Goal: Task Accomplishment & Management: Use online tool/utility

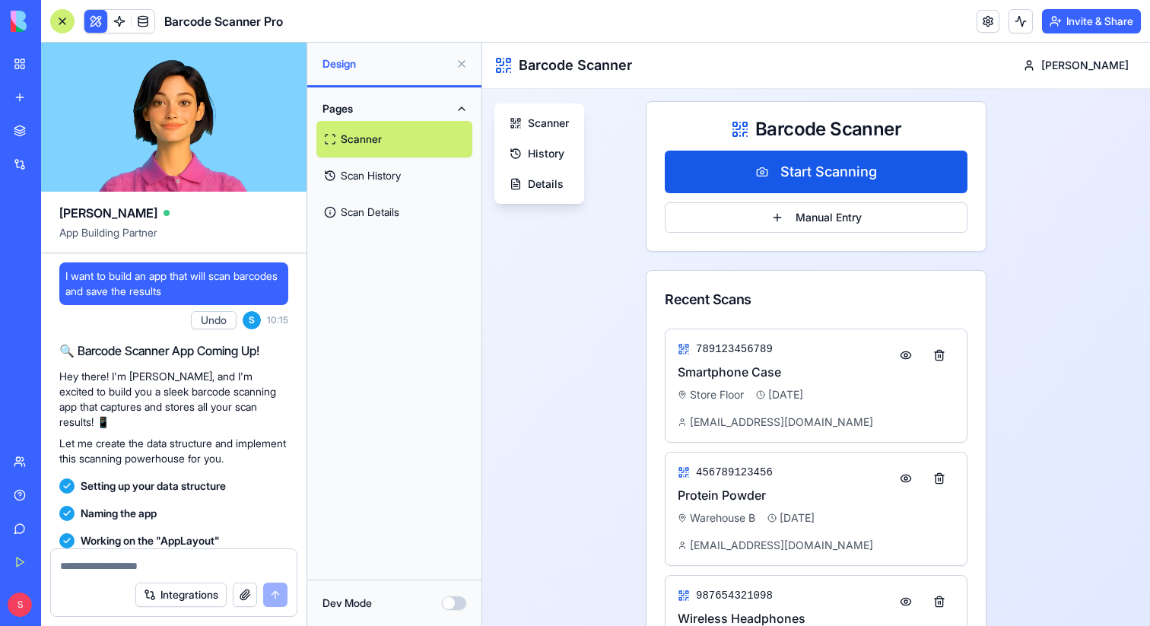
click at [43, 157] on div "Integrations" at bounding box center [47, 164] width 20 height 15
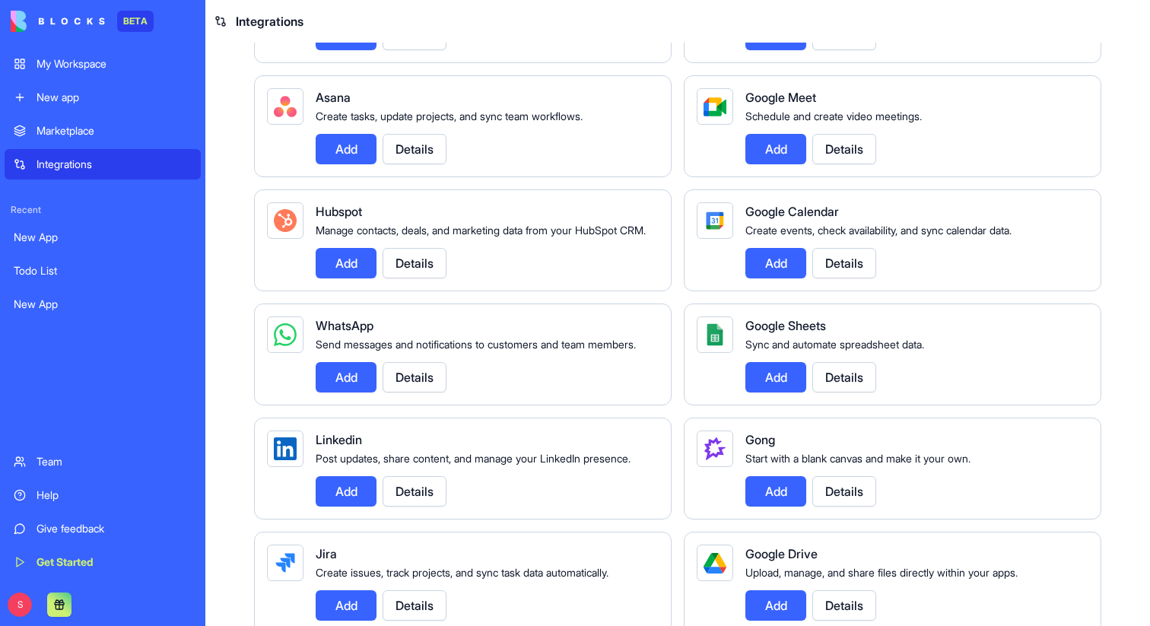
scroll to position [458, 0]
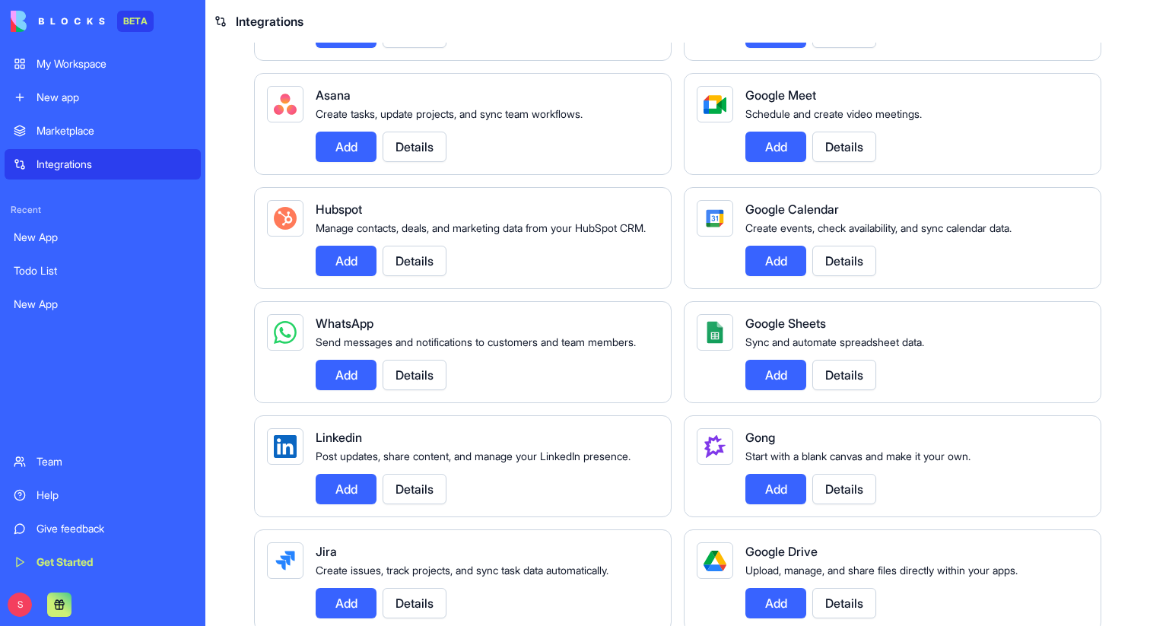
click at [410, 276] on button "Details" at bounding box center [415, 261] width 64 height 30
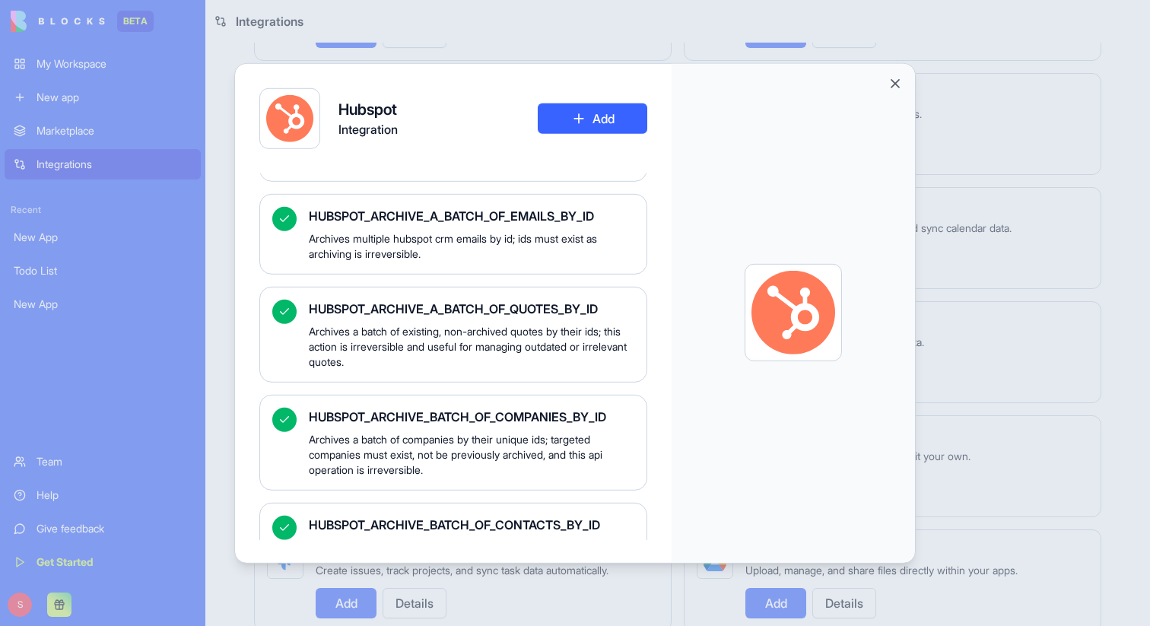
scroll to position [0, 0]
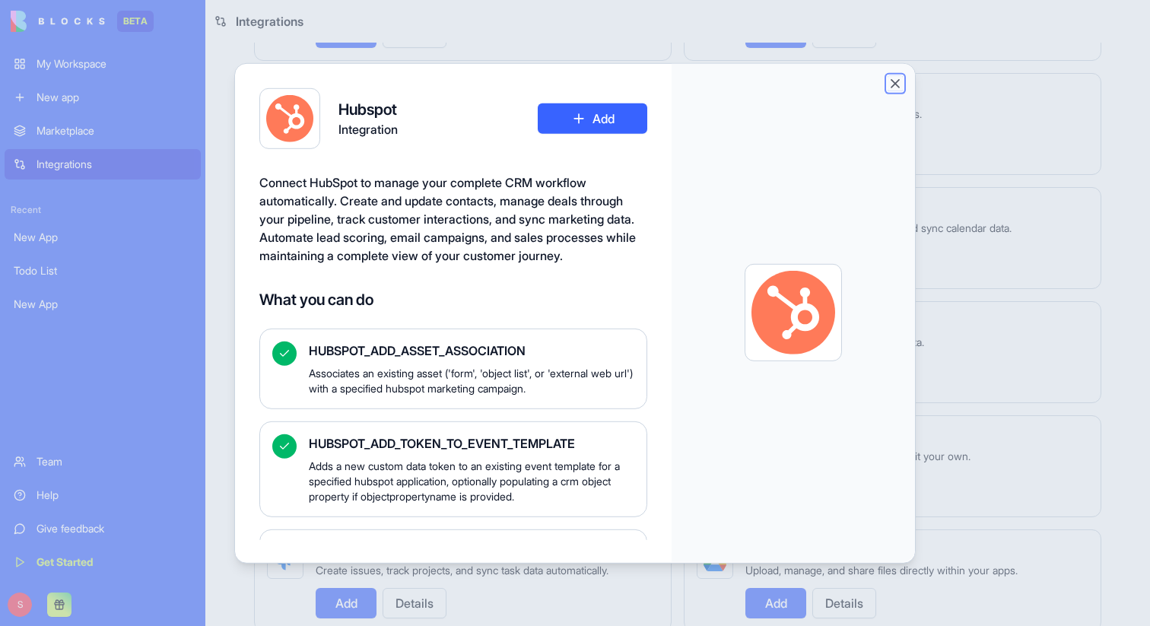
click at [894, 82] on button "Close" at bounding box center [895, 82] width 15 height 15
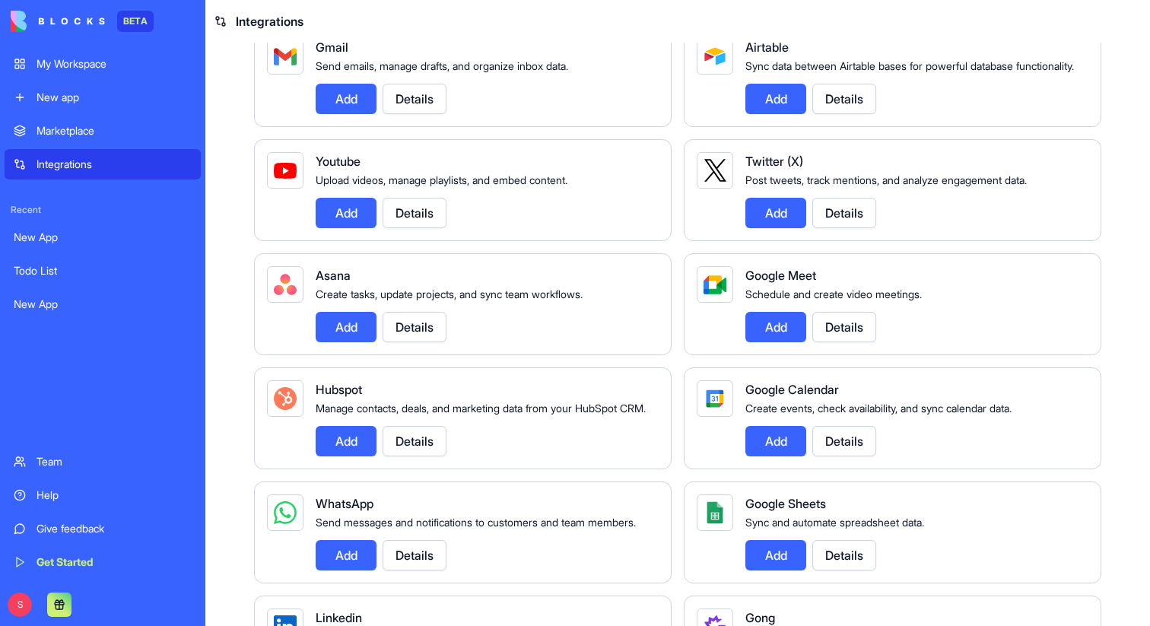
scroll to position [340, 0]
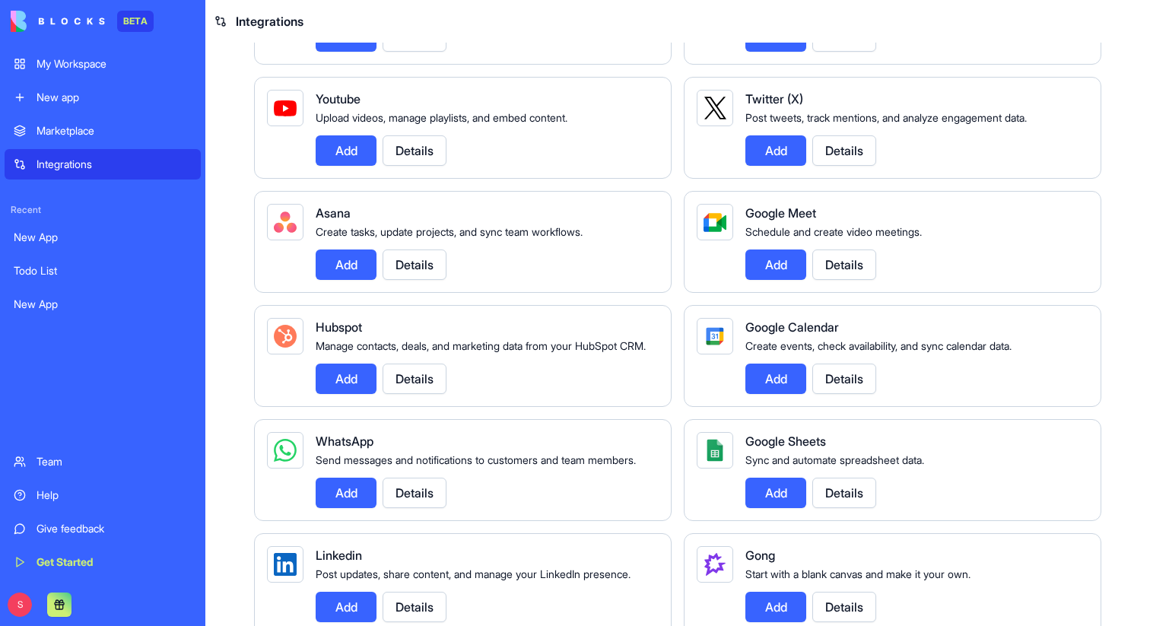
click at [431, 394] on button "Details" at bounding box center [415, 379] width 64 height 30
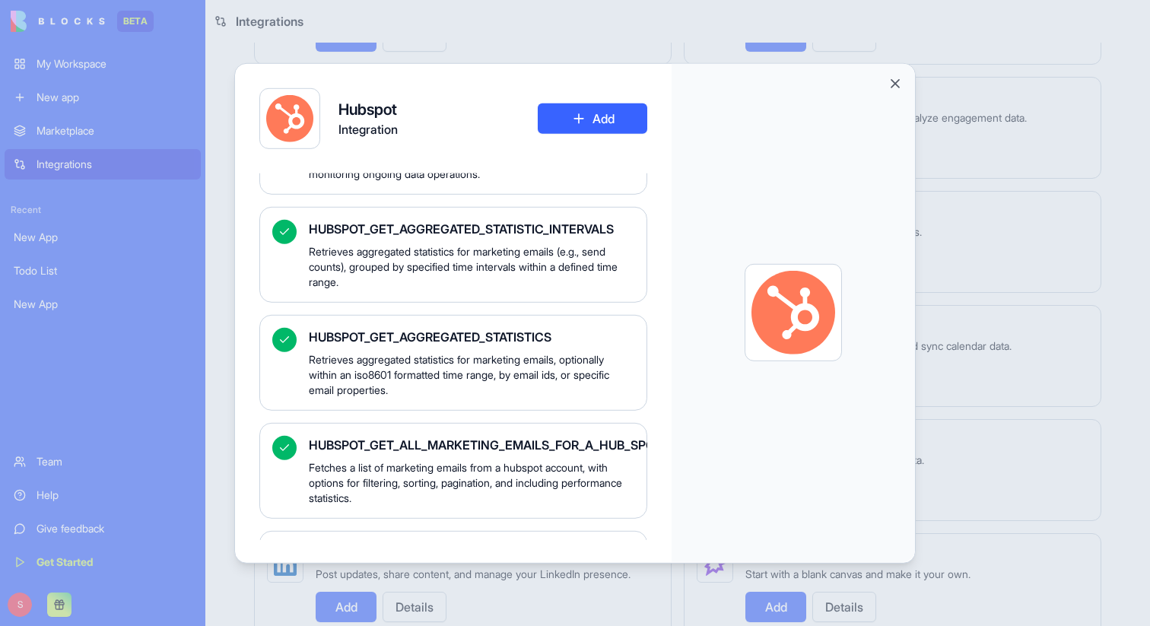
scroll to position [10646, 0]
click at [894, 82] on button "Close" at bounding box center [895, 82] width 15 height 15
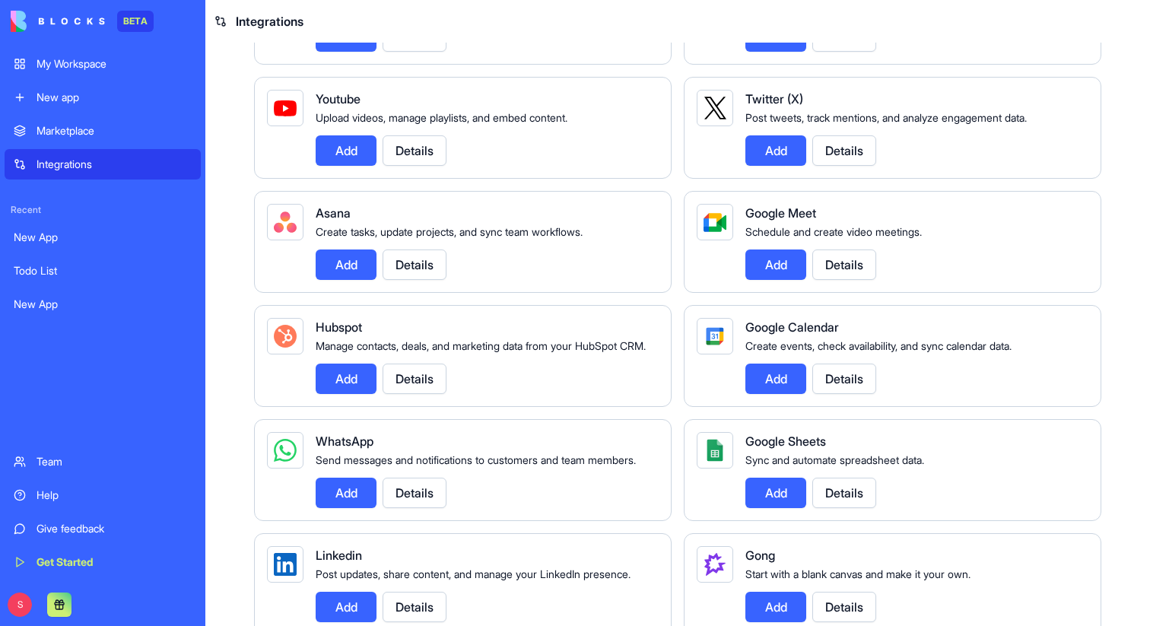
click at [416, 394] on button "Details" at bounding box center [415, 379] width 64 height 30
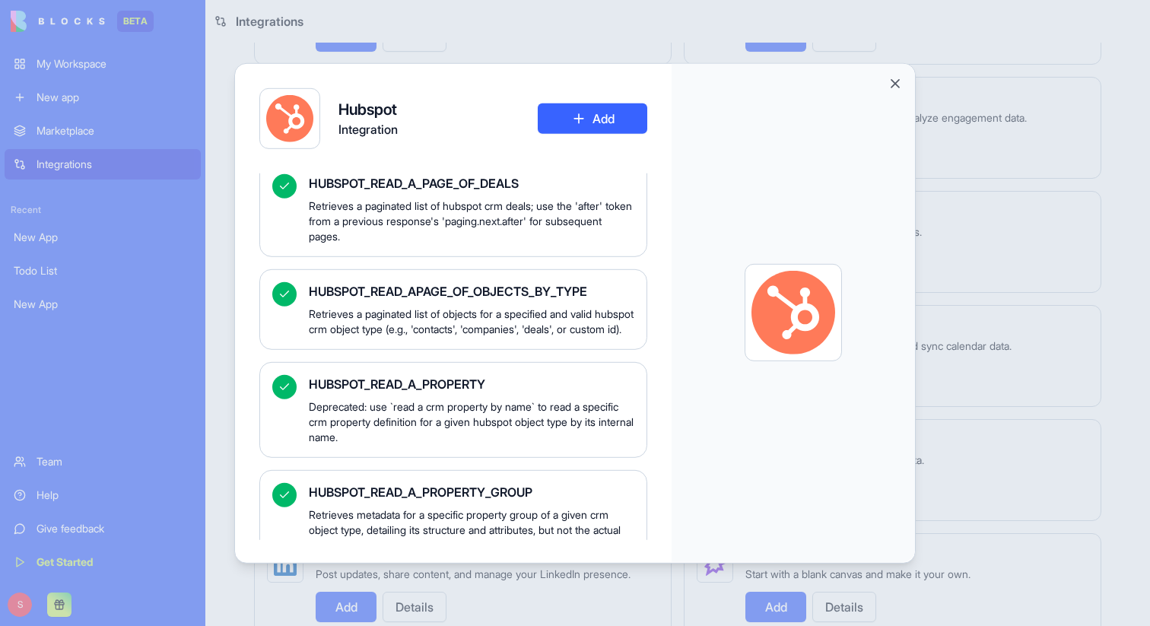
scroll to position [22405, 0]
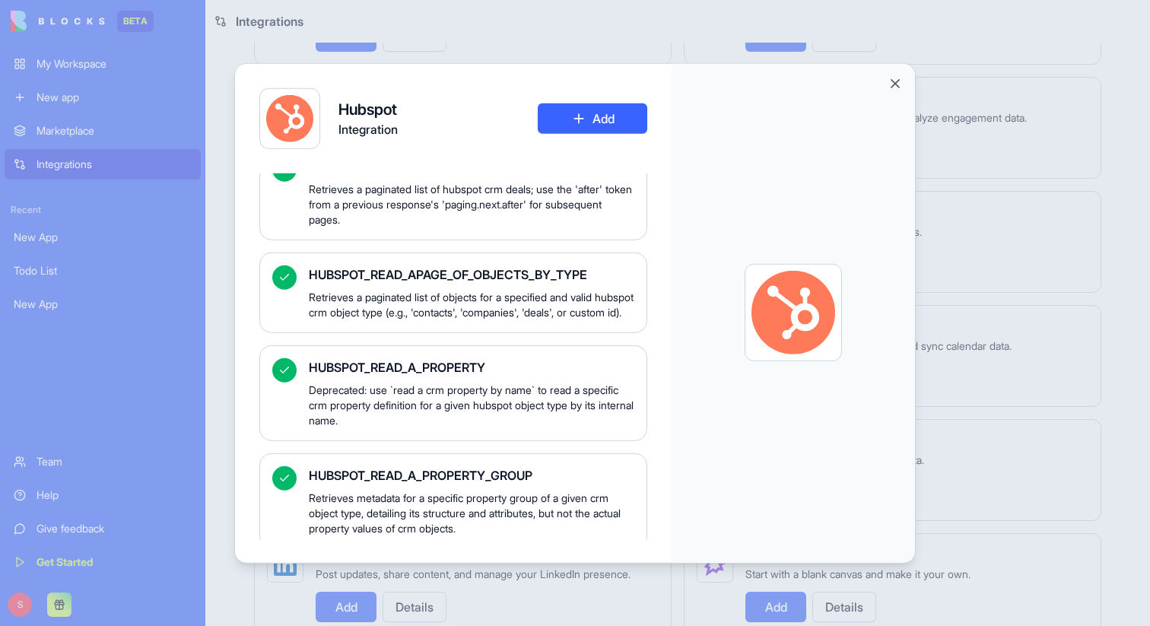
click at [186, 375] on div at bounding box center [575, 313] width 1150 height 626
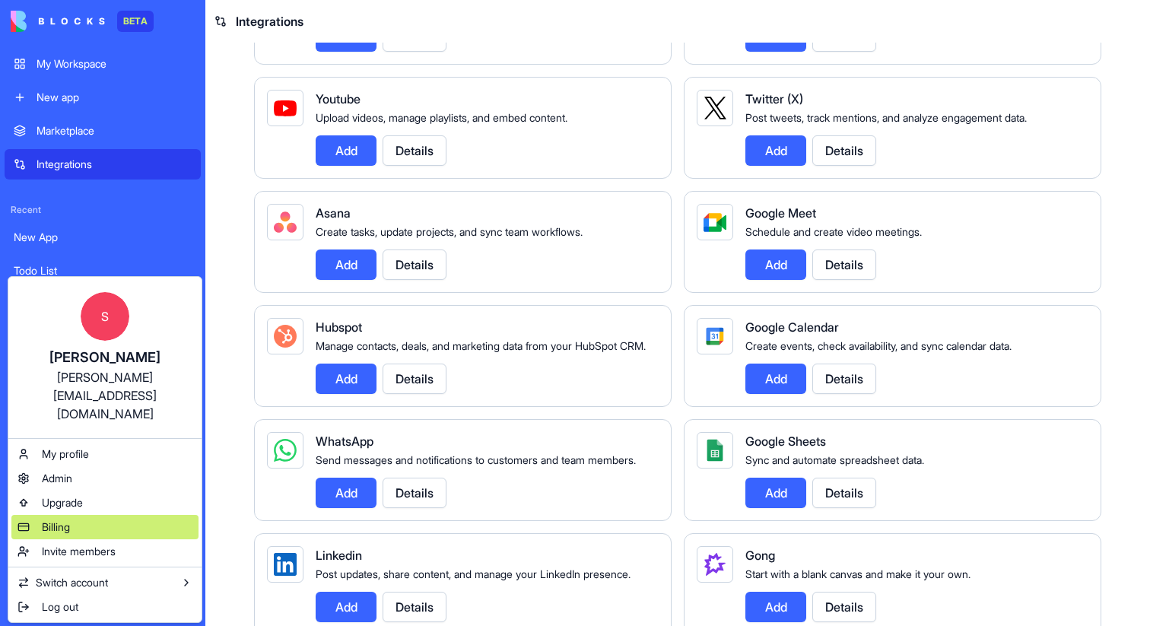
click at [64, 519] on span "Billing" at bounding box center [56, 526] width 28 height 15
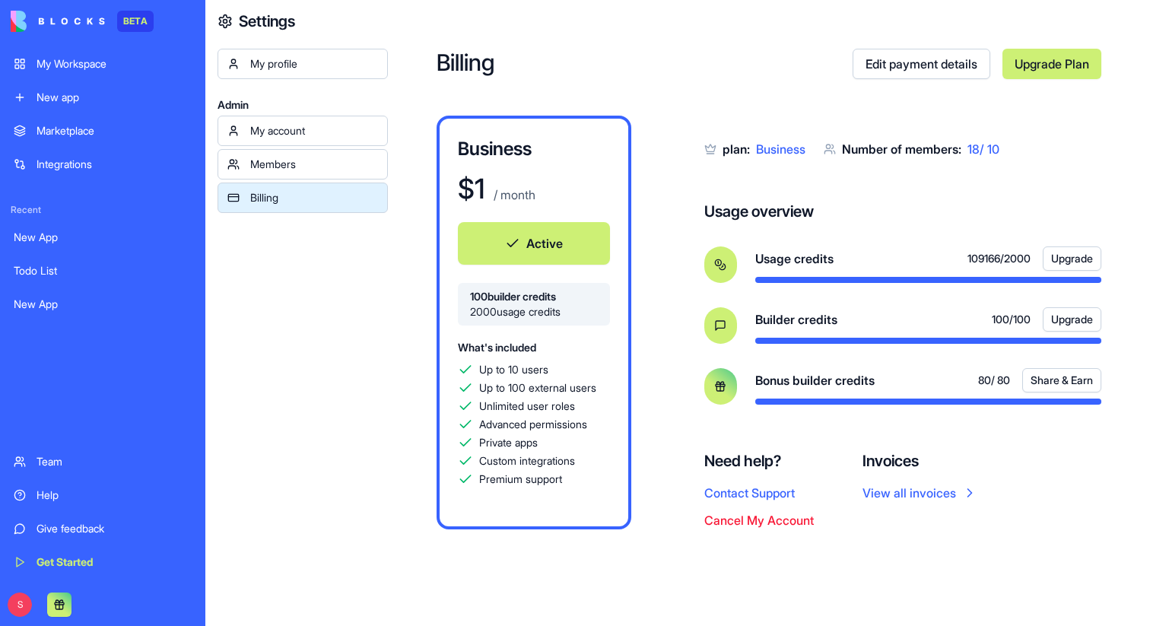
click at [75, 168] on div "Integrations" at bounding box center [114, 164] width 155 height 15
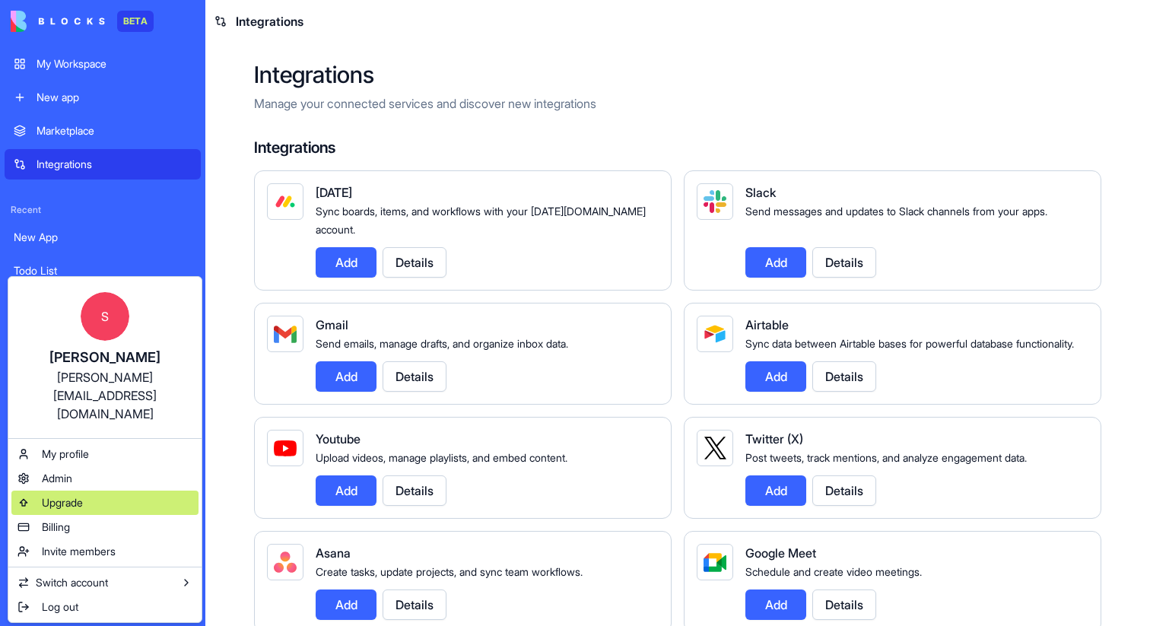
click at [63, 495] on span "Upgrade" at bounding box center [62, 502] width 41 height 15
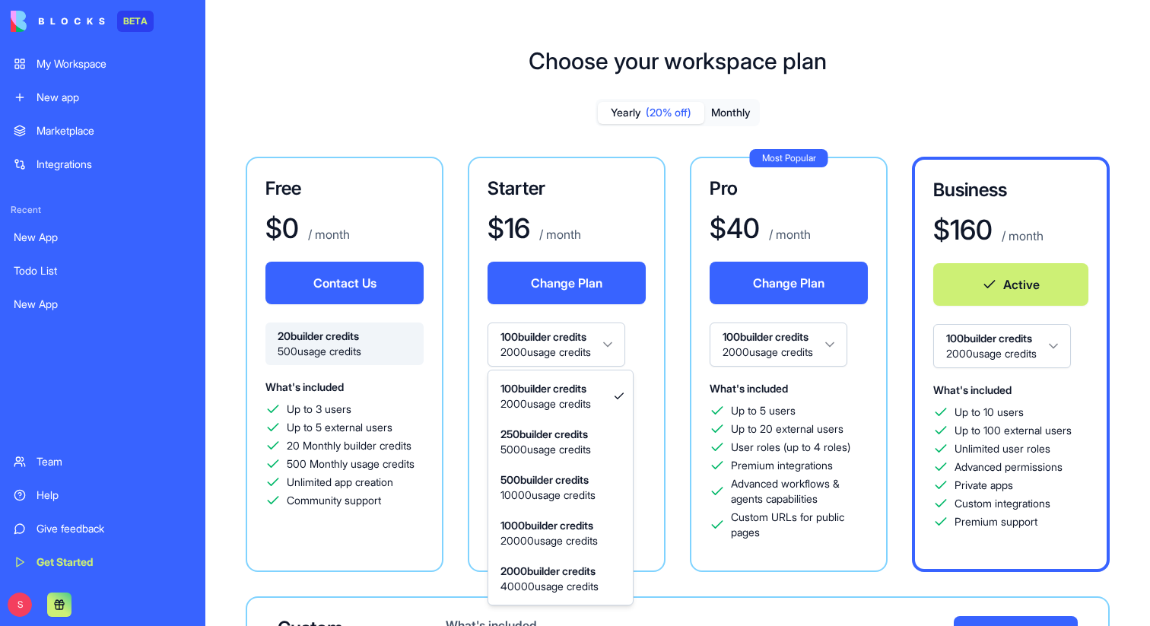
click at [608, 344] on html "BETA My Workspace New app Marketplace Integrations Recent New App Todo List New…" at bounding box center [575, 313] width 1150 height 626
click at [533, 237] on html "BETA My Workspace New app Marketplace Integrations Recent New App Todo List New…" at bounding box center [575, 313] width 1150 height 626
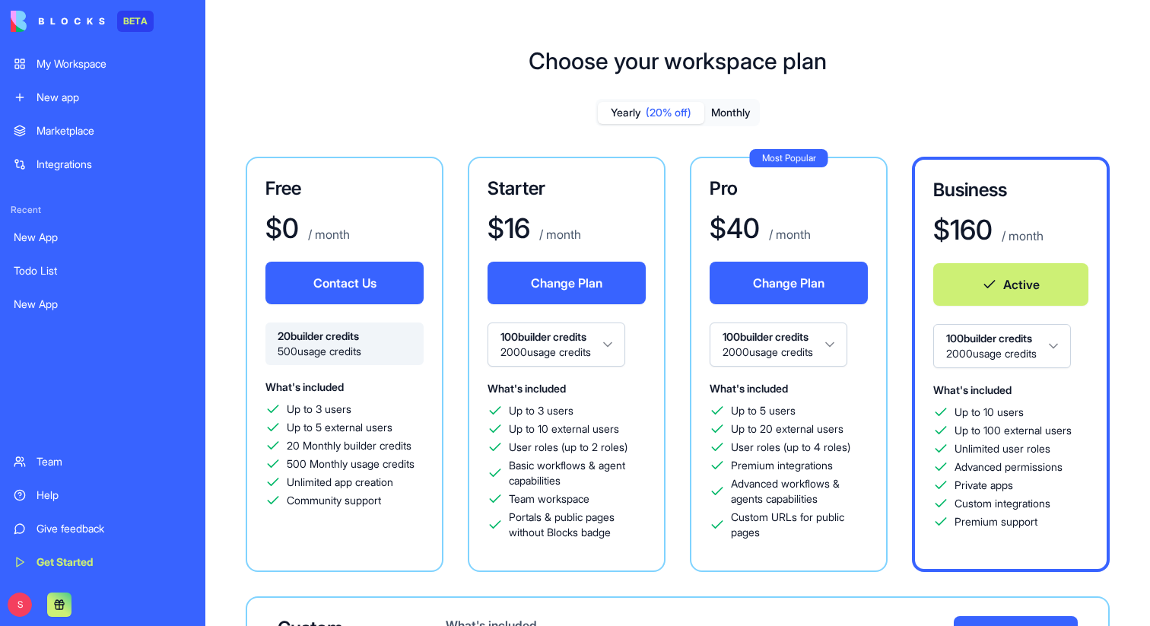
click at [551, 348] on html "BETA My Workspace New app Marketplace Integrations Recent New App Todo List New…" at bounding box center [575, 313] width 1150 height 626
click at [792, 204] on html "BETA My Workspace New app Marketplace Integrations Recent New App Todo List New…" at bounding box center [575, 313] width 1150 height 626
click at [587, 346] on html "BETA My Workspace New app Marketplace Integrations Recent New App Todo List New…" at bounding box center [575, 313] width 1150 height 626
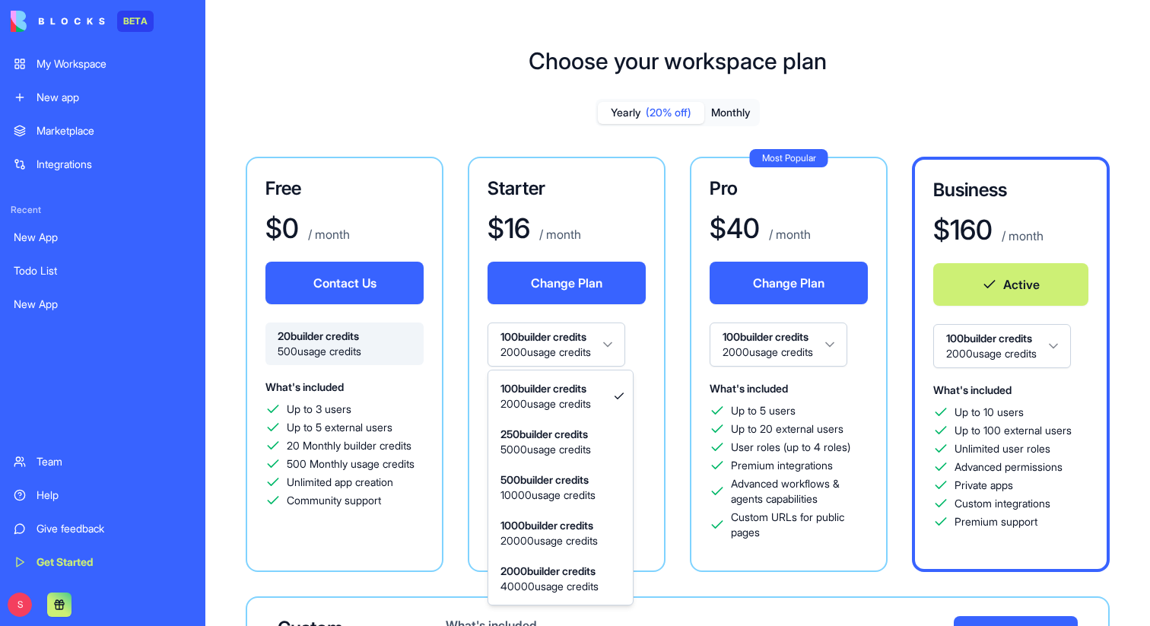
click at [643, 398] on html "BETA My Workspace New app Marketplace Integrations Recent New App Todo List New…" at bounding box center [575, 313] width 1150 height 626
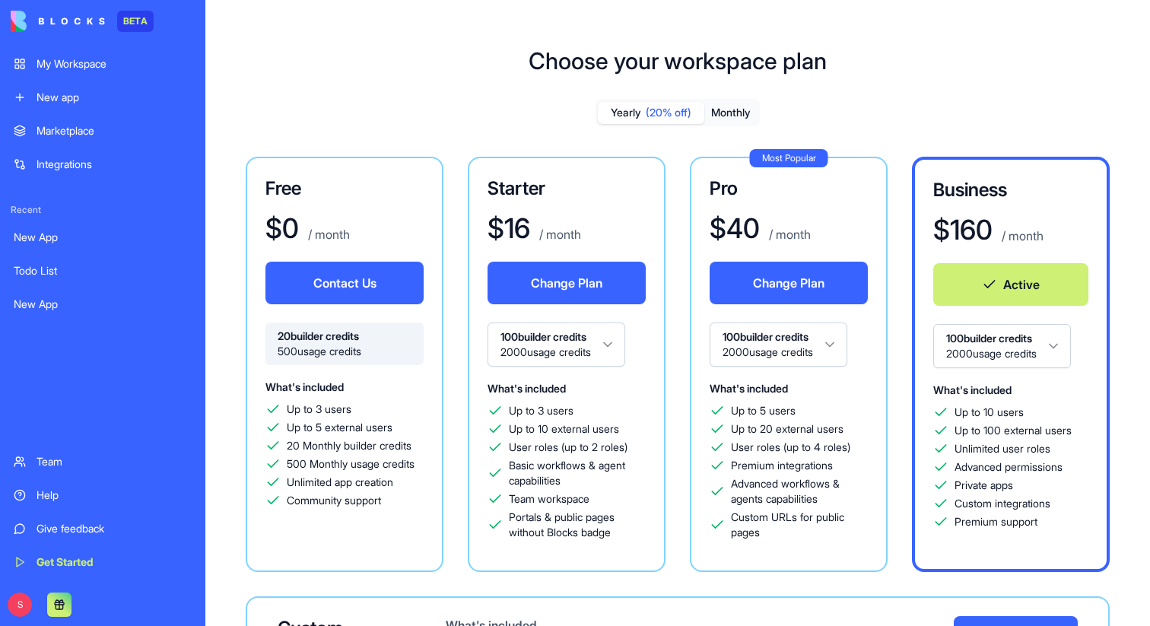
click at [81, 72] on link "My Workspace" at bounding box center [103, 64] width 196 height 30
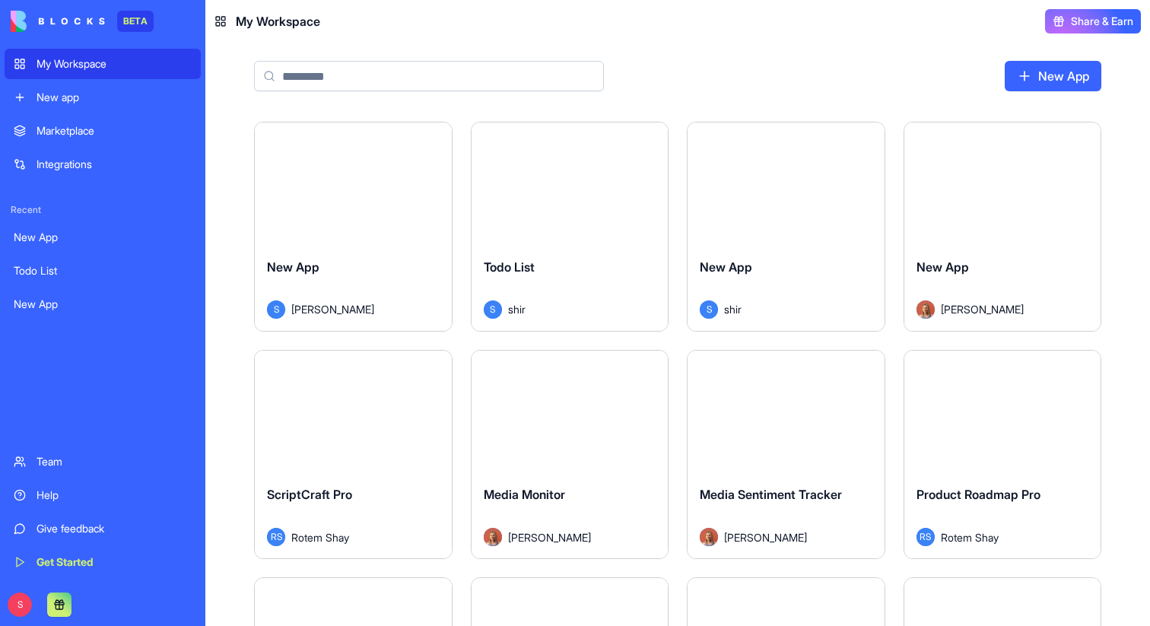
click at [370, 81] on input at bounding box center [429, 76] width 350 height 30
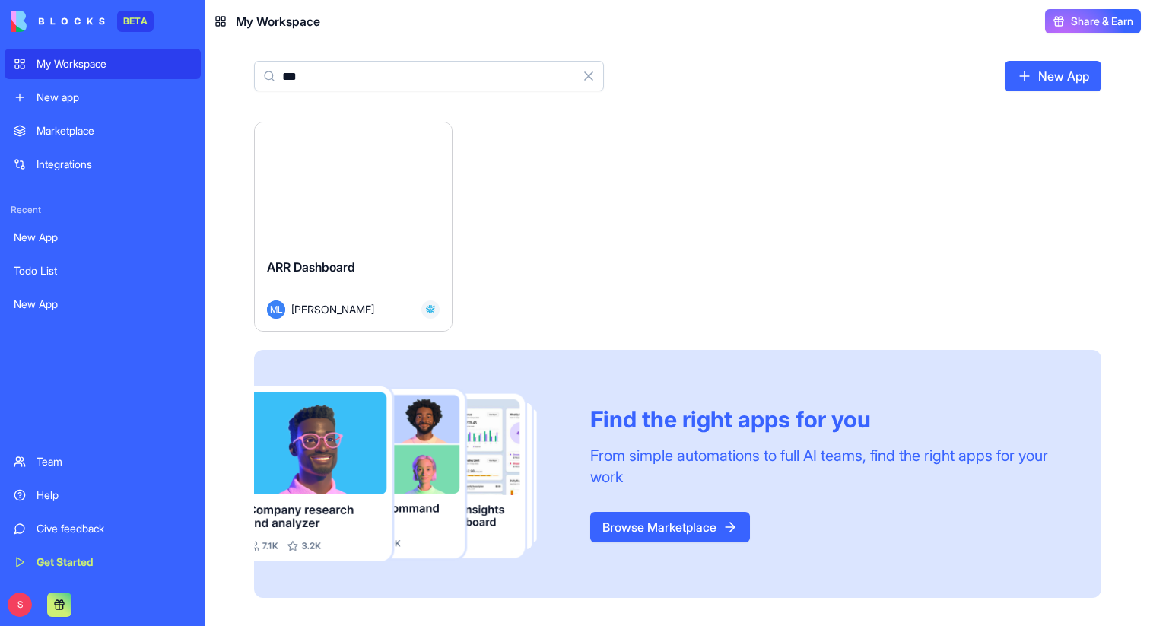
type input "***"
click at [335, 195] on button "Launch" at bounding box center [353, 184] width 114 height 30
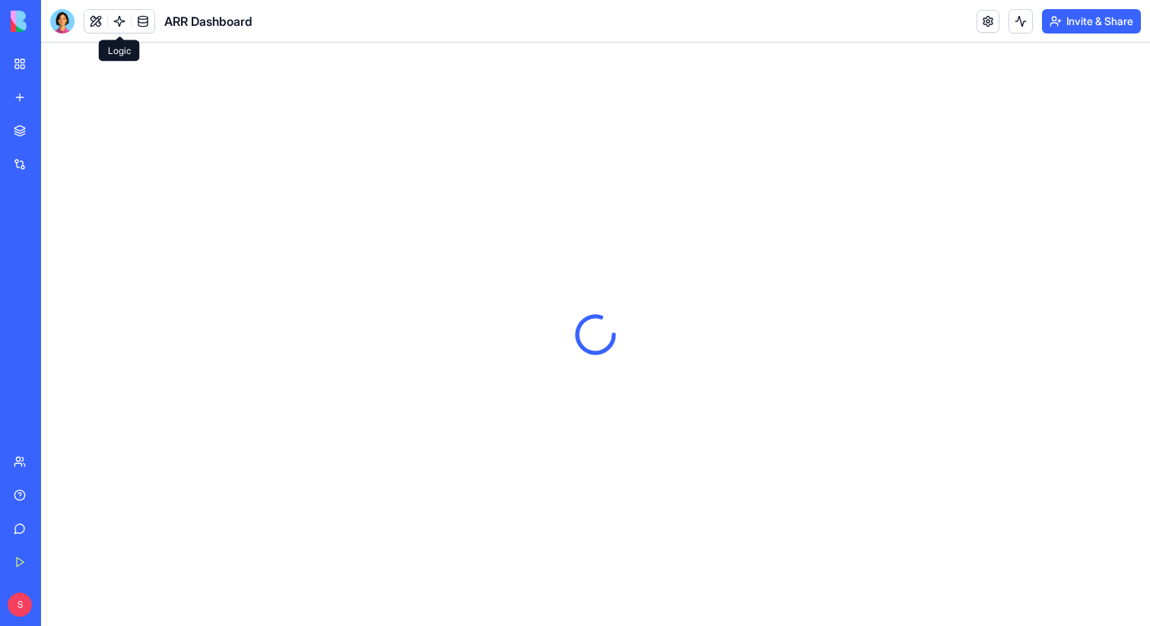
click at [125, 13] on link at bounding box center [119, 21] width 23 height 23
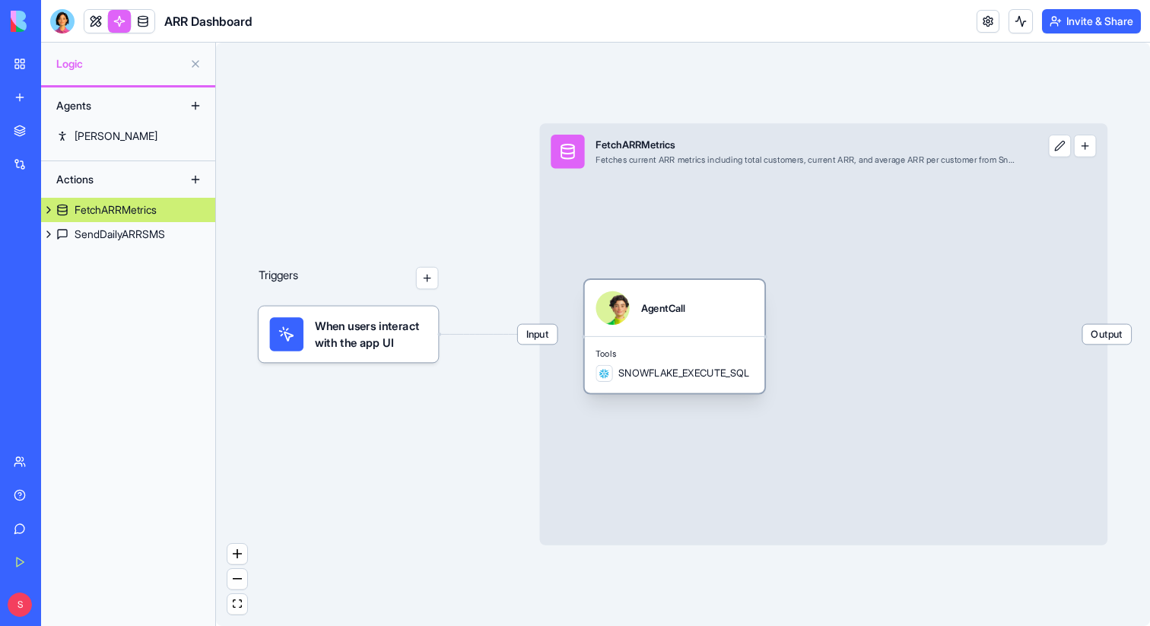
click at [688, 309] on div "AgentCall" at bounding box center [674, 307] width 157 height 33
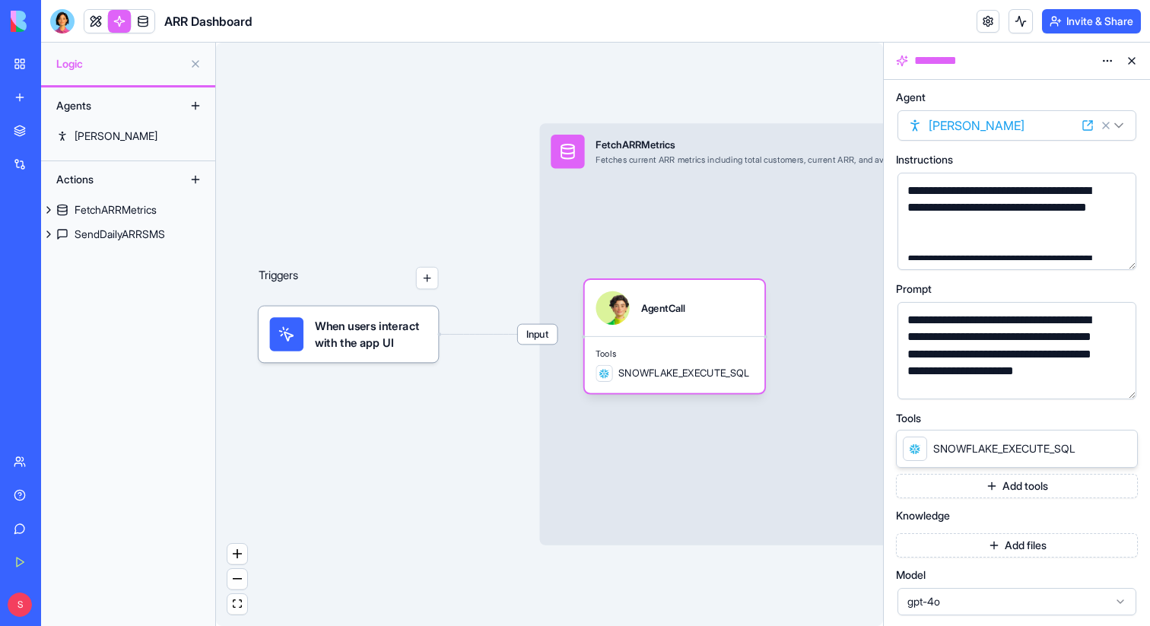
click at [1138, 56] on button at bounding box center [1132, 61] width 24 height 24
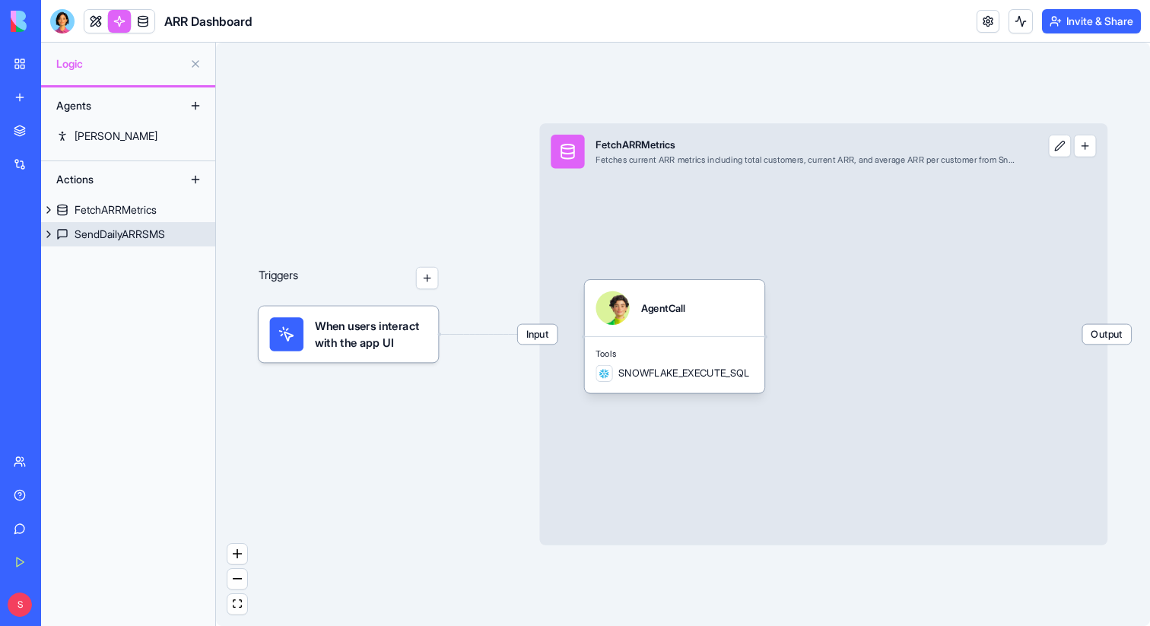
click at [116, 235] on div "SendDailyARRSMS" at bounding box center [120, 234] width 91 height 15
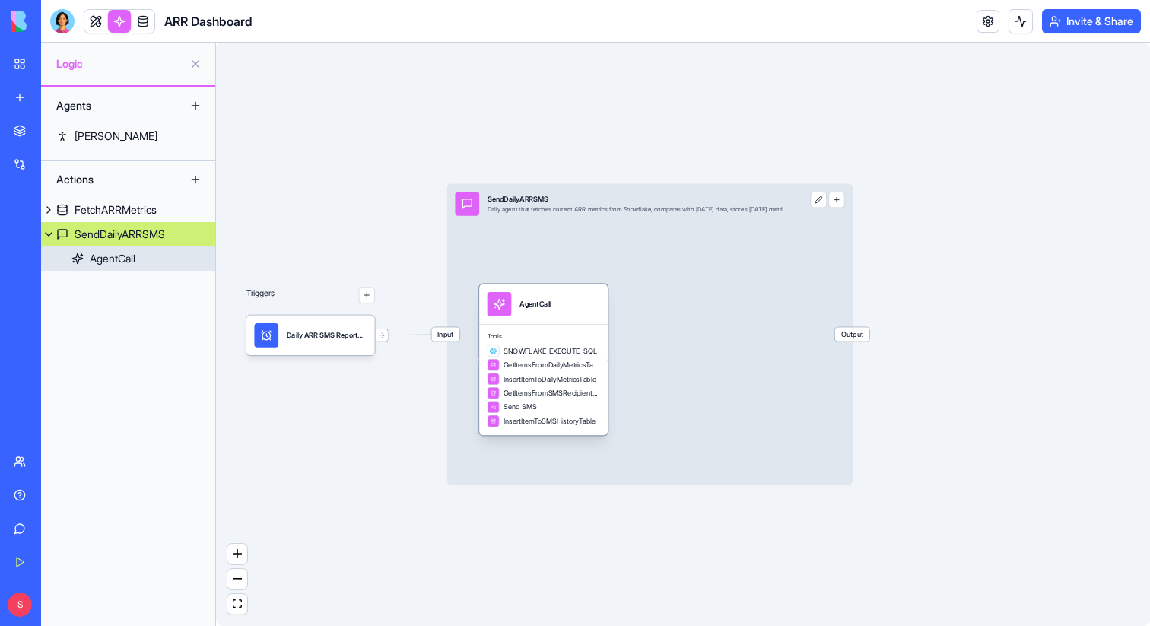
click at [570, 322] on div "AgentCall" at bounding box center [543, 304] width 129 height 40
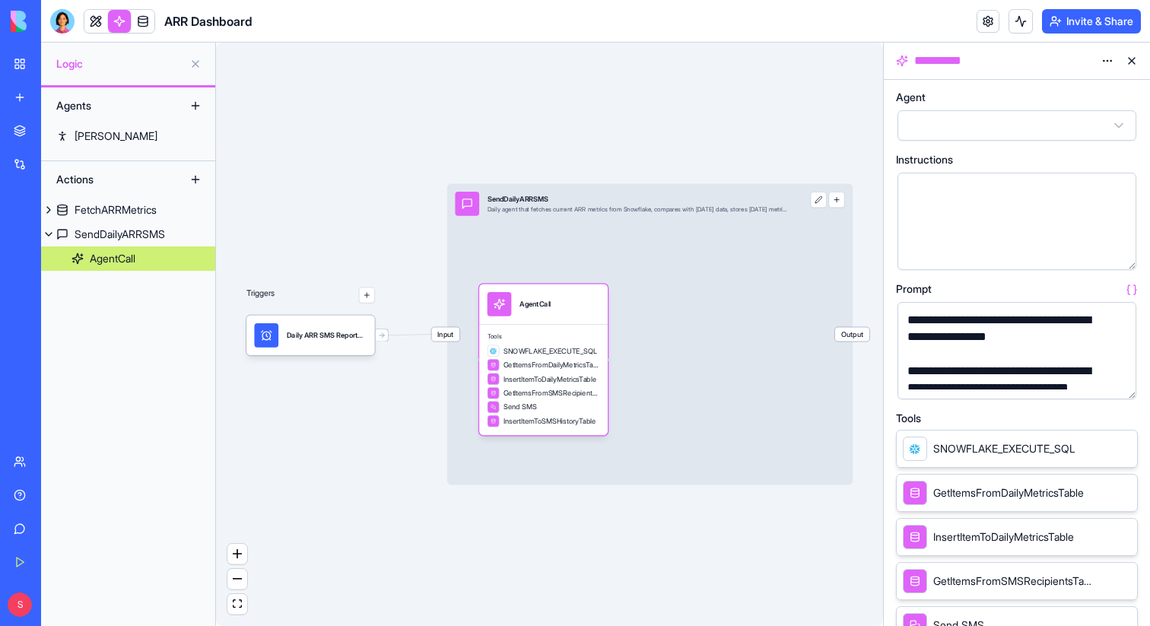
click at [1123, 380] on button "button" at bounding box center [1121, 384] width 24 height 24
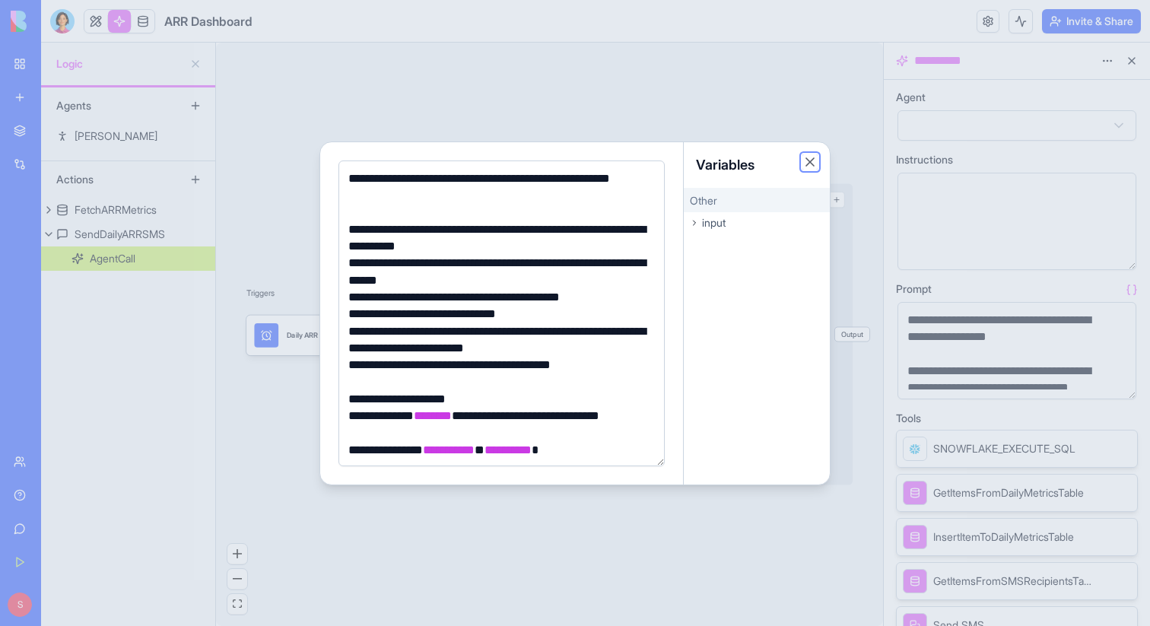
click at [808, 160] on button "Close" at bounding box center [809, 161] width 15 height 15
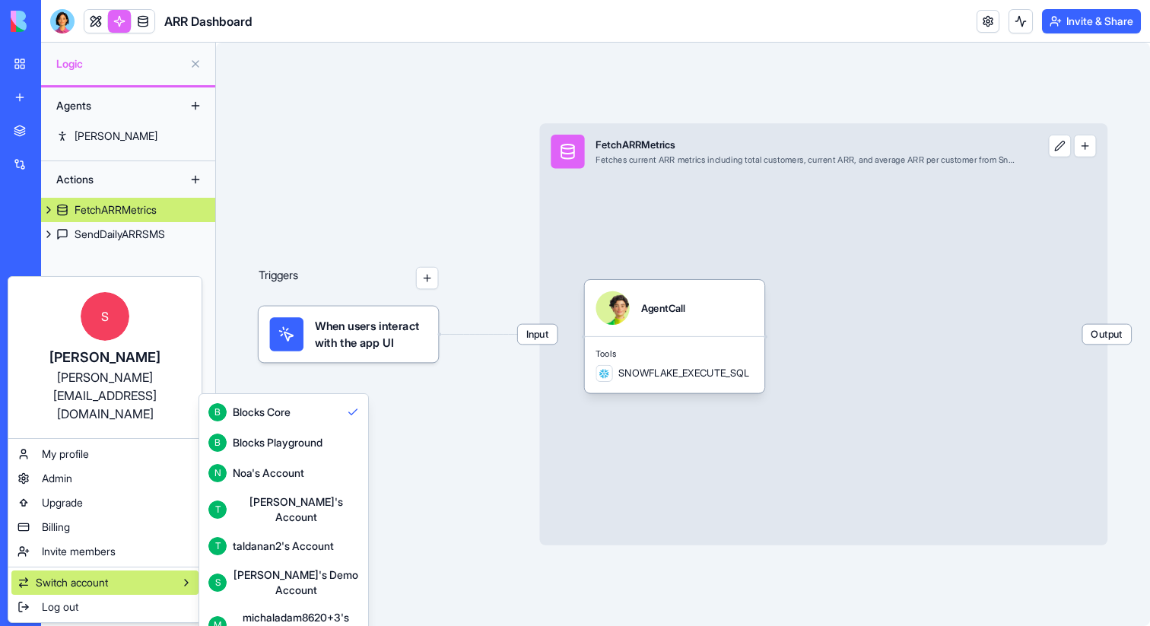
click at [253, 610] on div "michaladam8620+3's Account" at bounding box center [296, 625] width 126 height 30
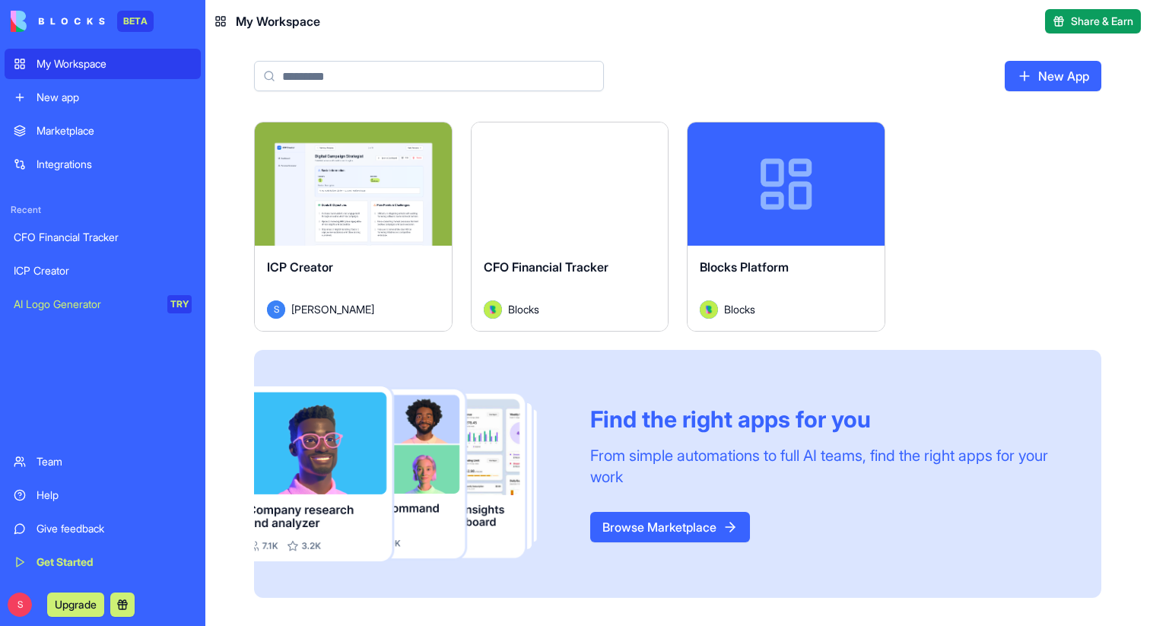
click at [559, 201] on div "Launch" at bounding box center [570, 183] width 197 height 123
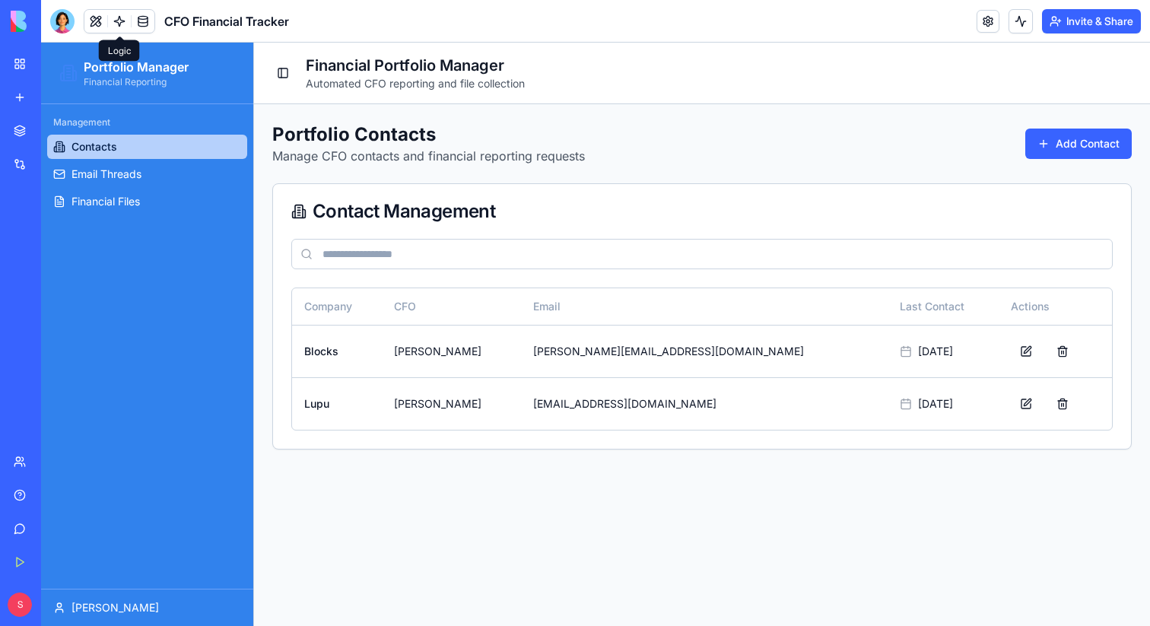
click at [119, 30] on link at bounding box center [119, 21] width 23 height 23
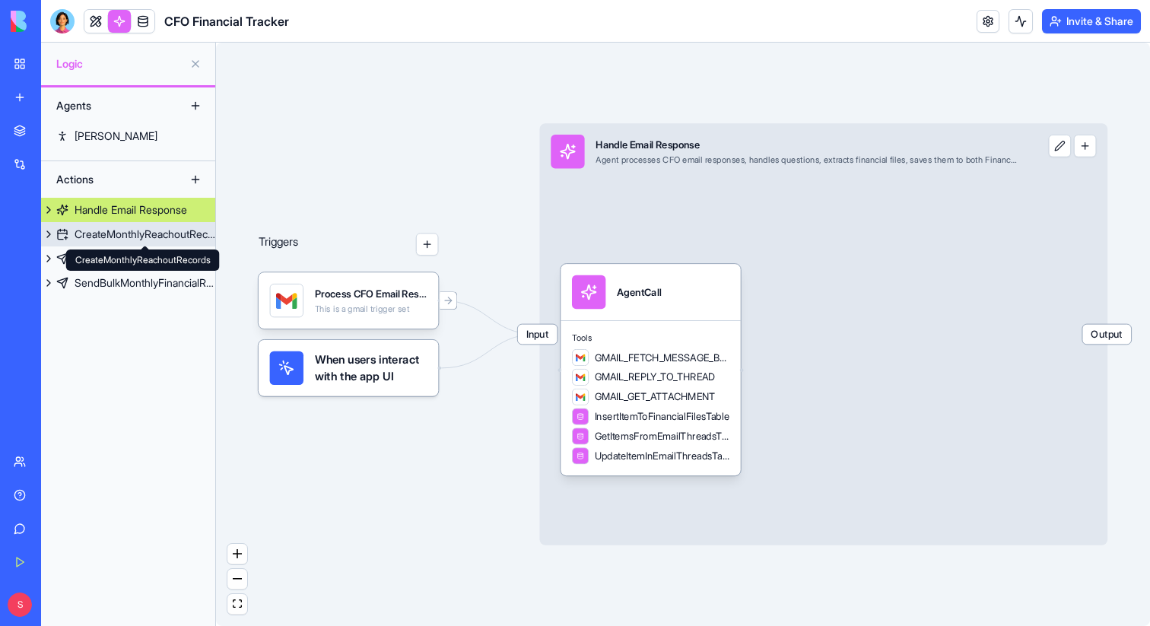
click at [101, 234] on div "CreateMonthlyReachoutRecords" at bounding box center [145, 234] width 141 height 15
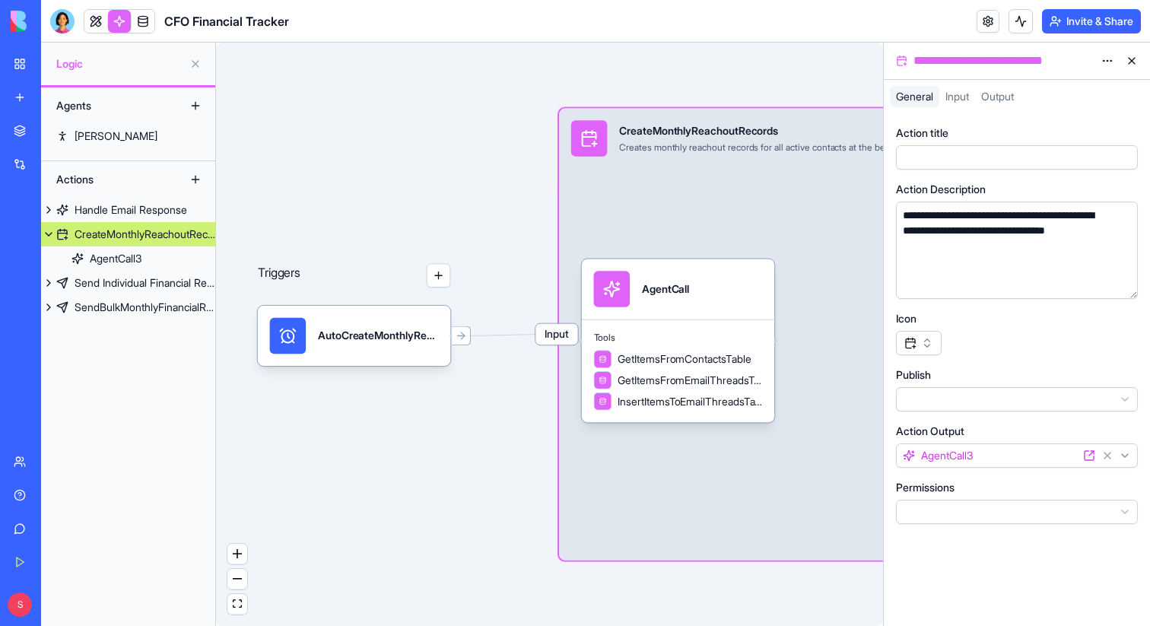
click at [1131, 59] on button at bounding box center [1132, 61] width 24 height 24
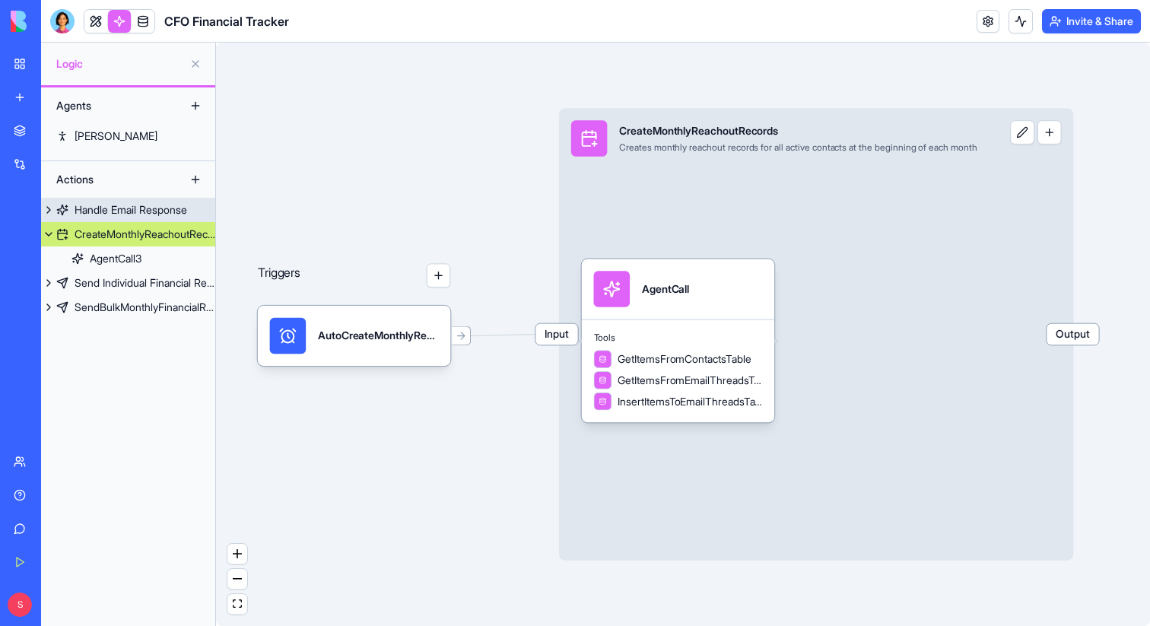
click at [149, 208] on div "Handle Email Response" at bounding box center [131, 209] width 113 height 15
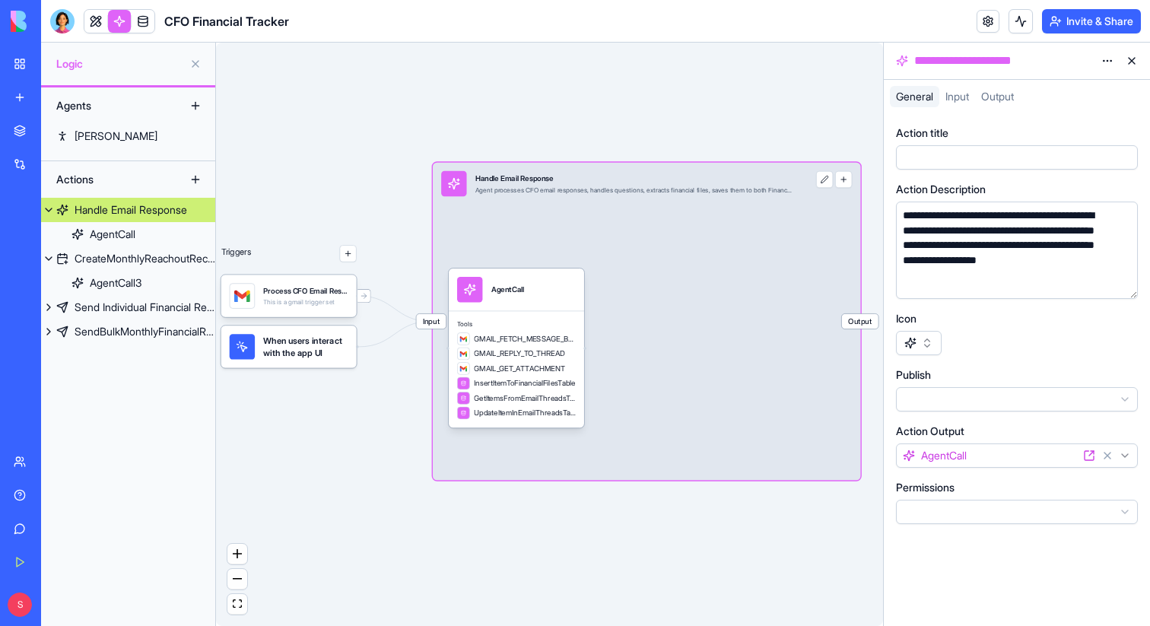
click at [1131, 61] on button at bounding box center [1132, 61] width 24 height 24
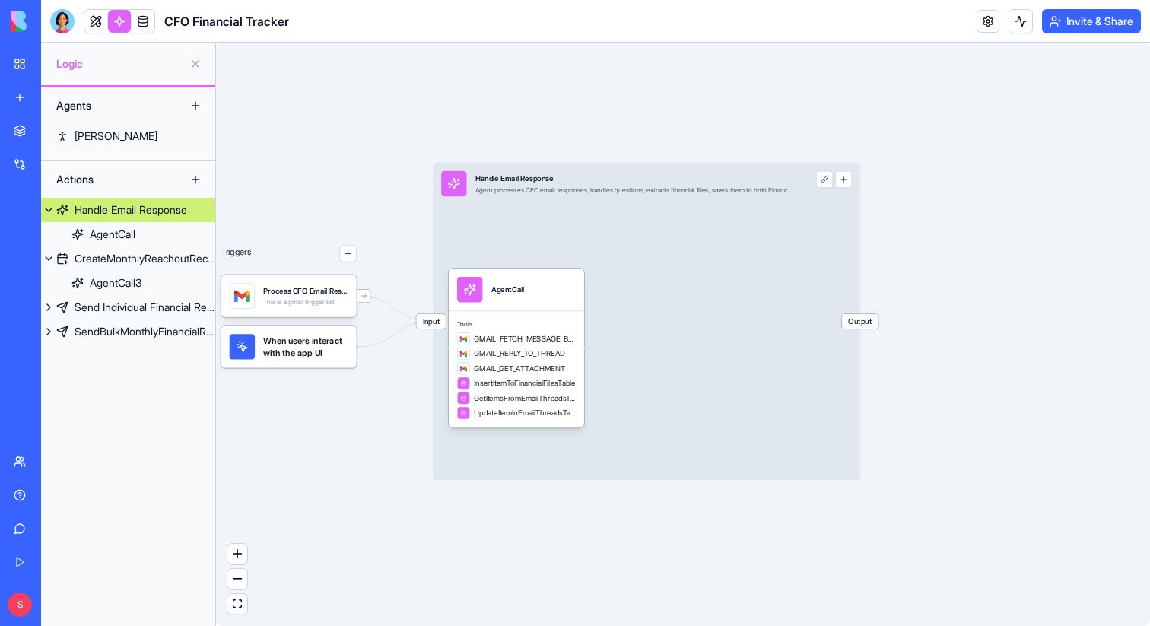
click at [532, 307] on div "AgentCall" at bounding box center [516, 289] width 135 height 43
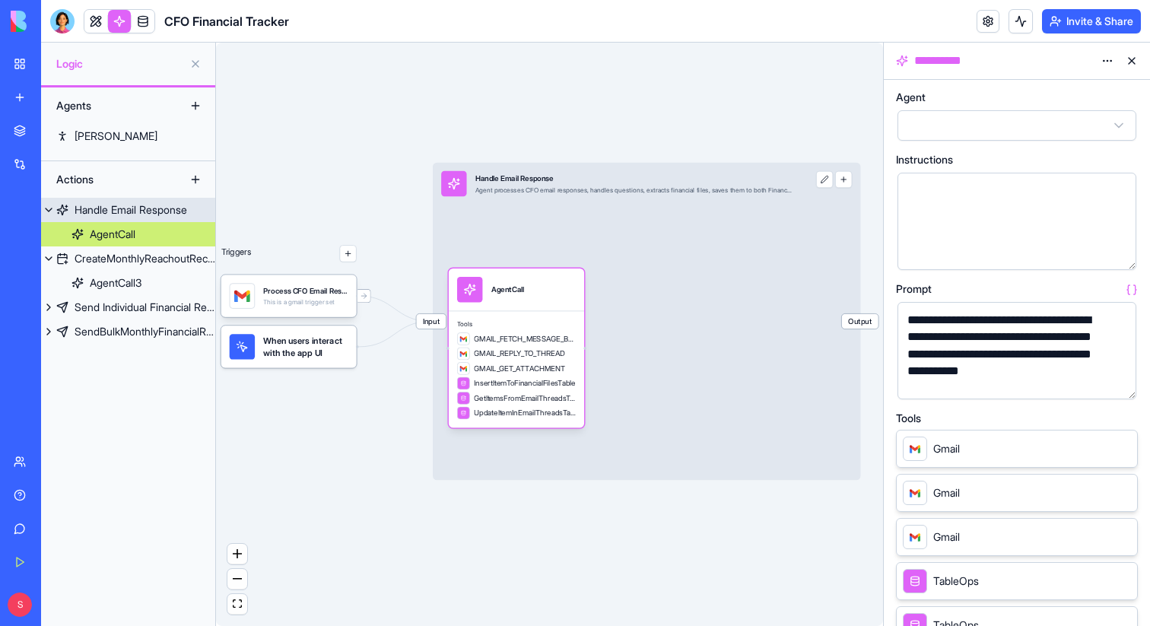
click at [427, 321] on span "Input" at bounding box center [431, 321] width 30 height 14
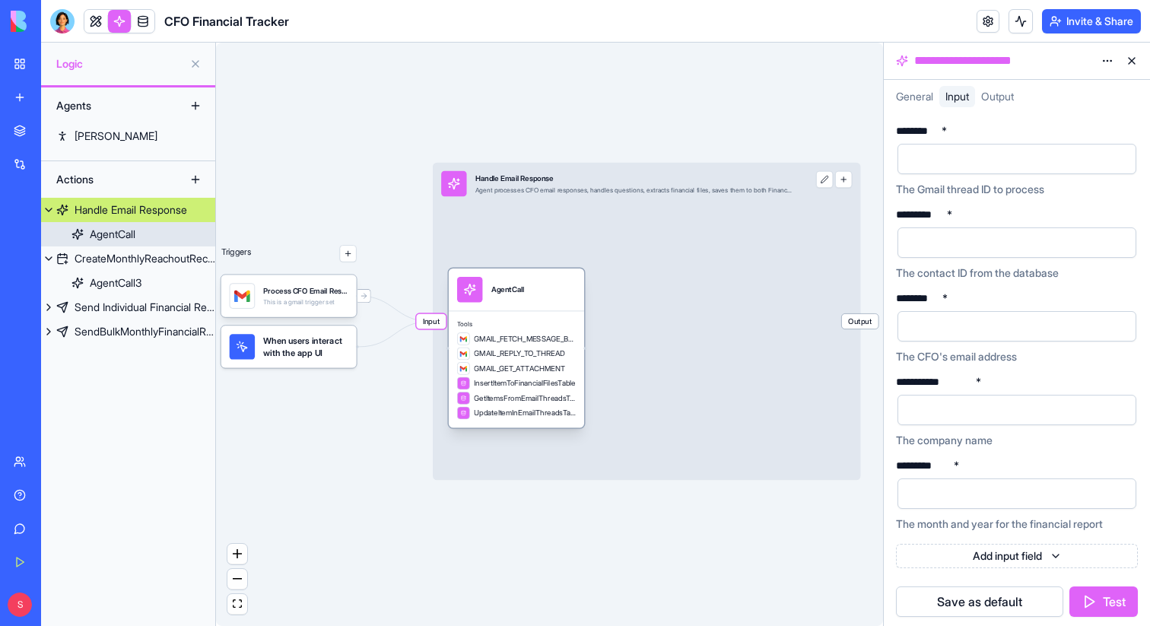
click at [470, 306] on div "AgentCall" at bounding box center [516, 289] width 135 height 43
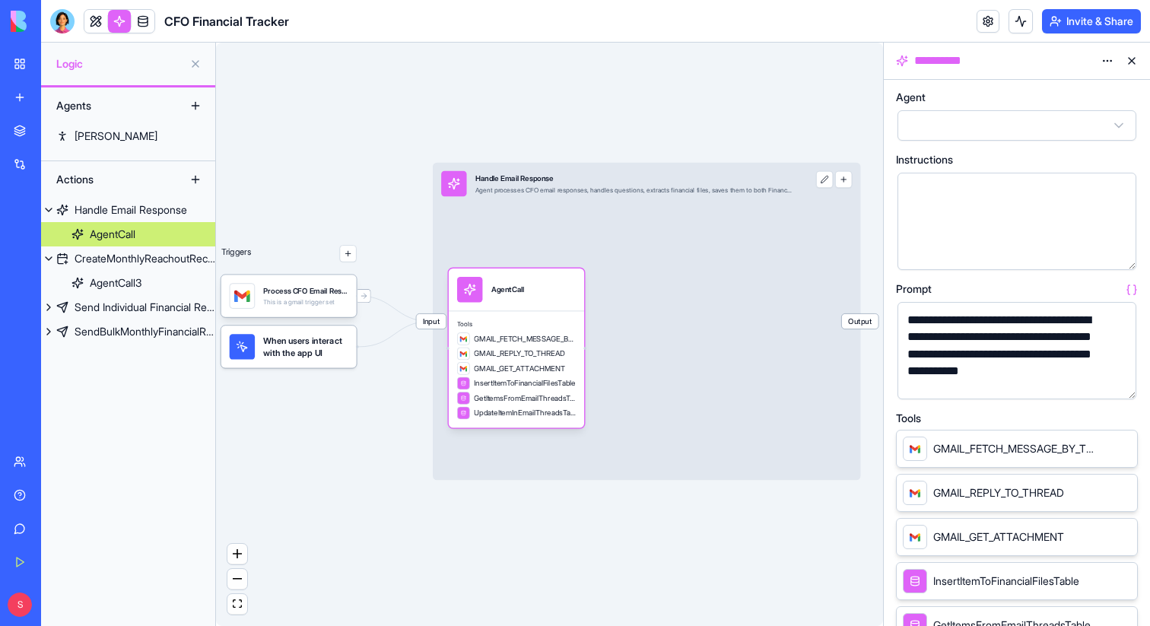
click at [1104, 59] on html "**********" at bounding box center [575, 313] width 1150 height 626
click at [1082, 59] on html "**********" at bounding box center [575, 313] width 1150 height 626
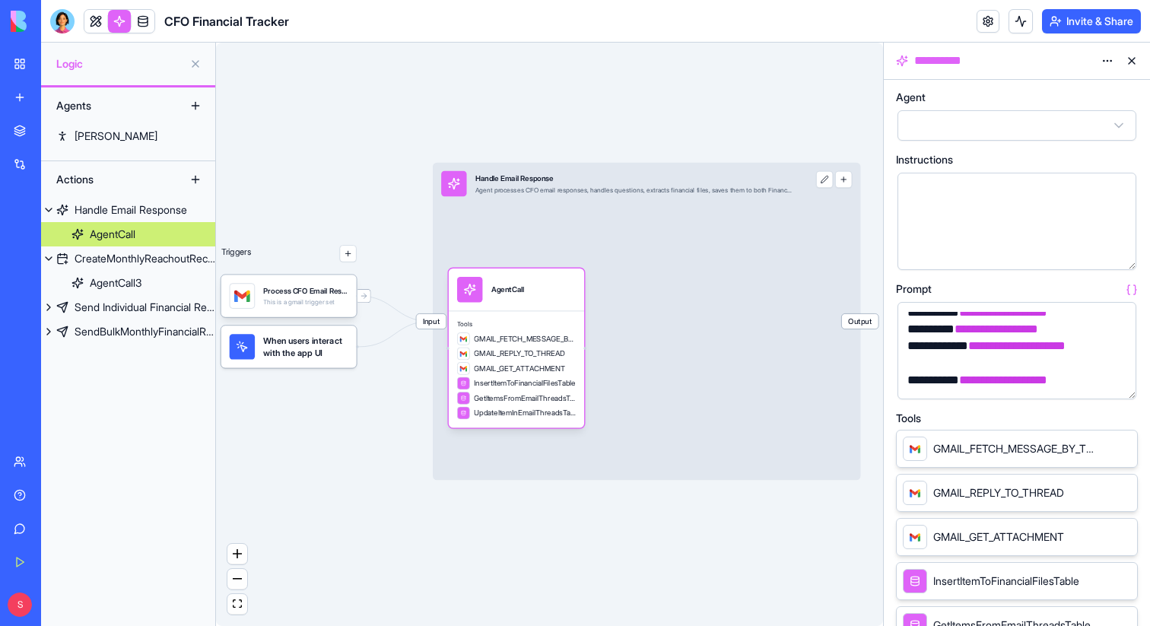
click at [1128, 66] on button at bounding box center [1132, 61] width 24 height 24
